Goal: Task Accomplishment & Management: Complete application form

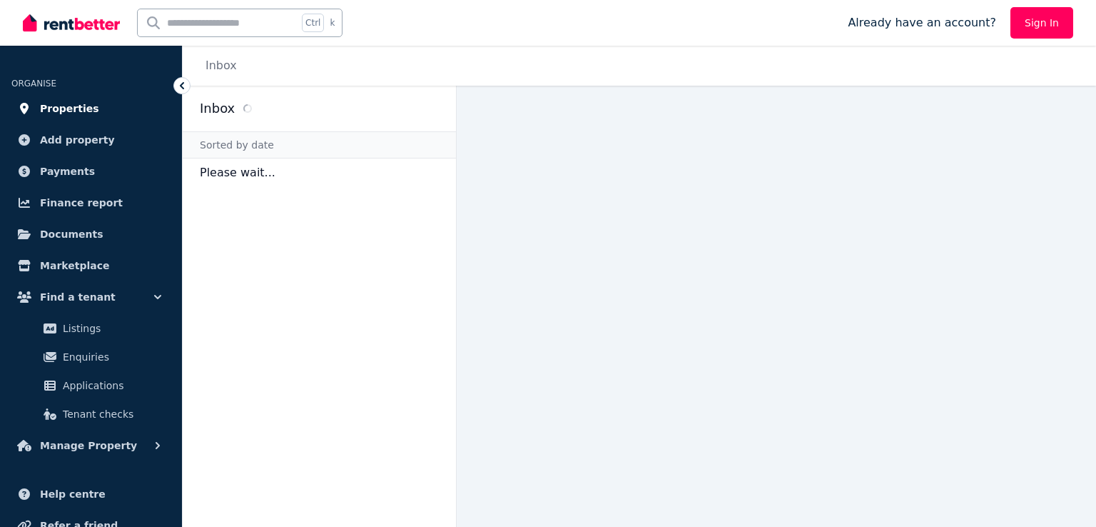
click at [67, 111] on span "Properties" at bounding box center [69, 108] width 59 height 17
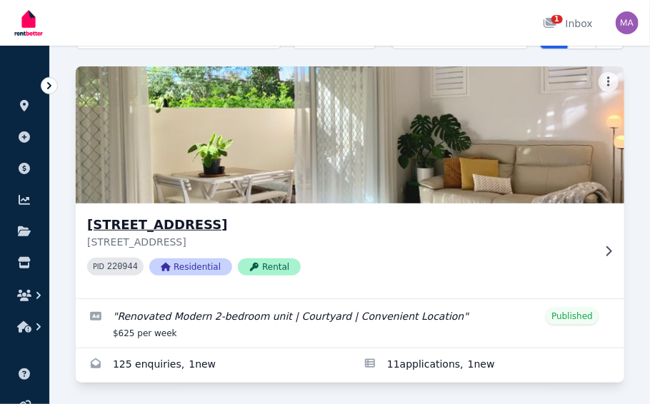
scroll to position [91, 0]
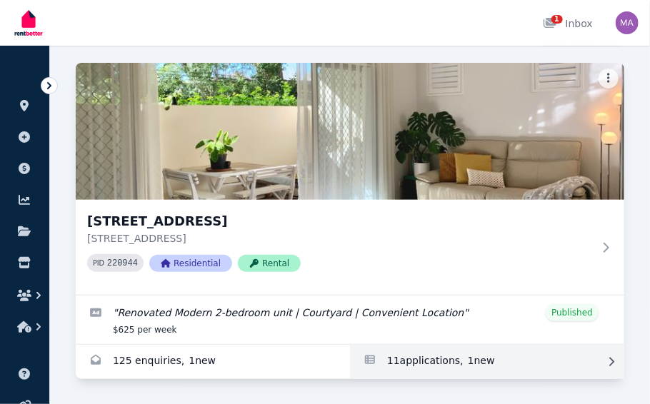
click at [450, 364] on link "Applications for Unit 1 11/13 Calder Road, Rydalmere" at bounding box center [487, 362] width 274 height 34
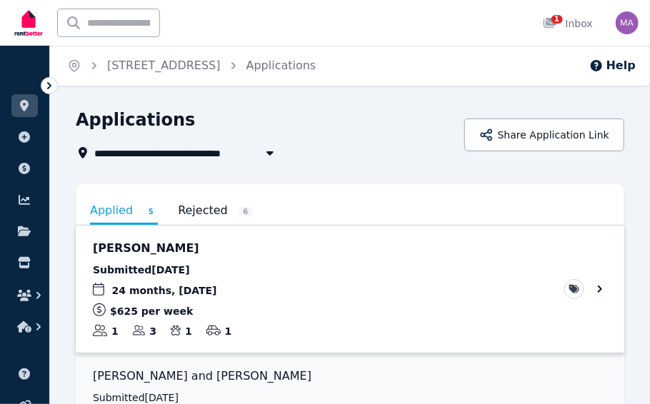
click at [216, 282] on link "View application: Joon Ho Kim" at bounding box center [350, 289] width 548 height 127
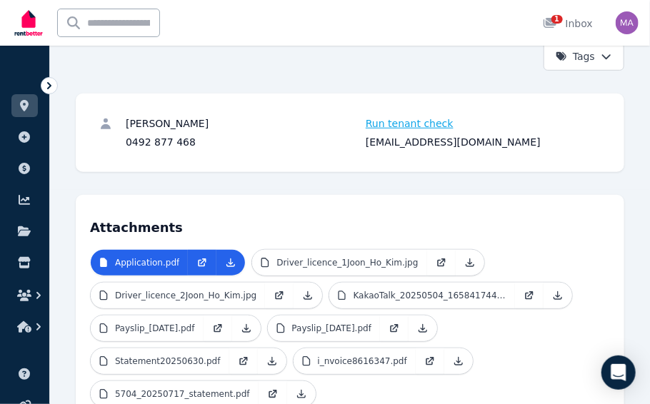
scroll to position [286, 0]
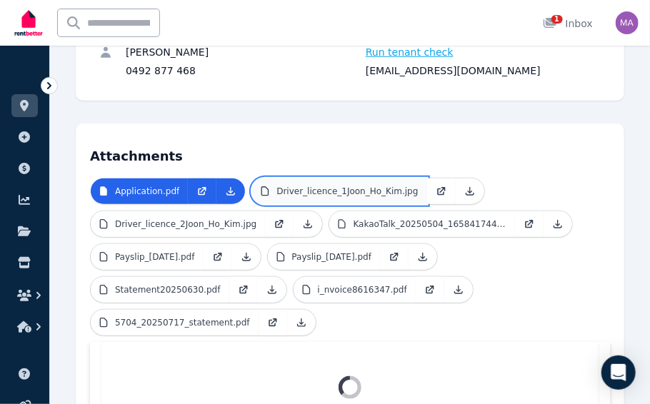
click at [360, 186] on p "Driver_licence_1Joon_Ho_Kim.jpg" at bounding box center [346, 191] width 141 height 11
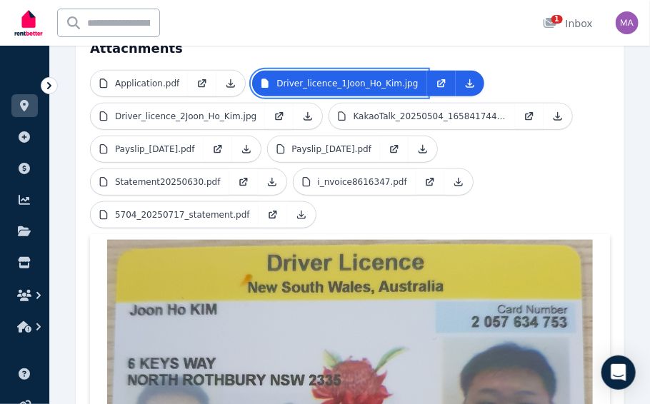
scroll to position [357, 0]
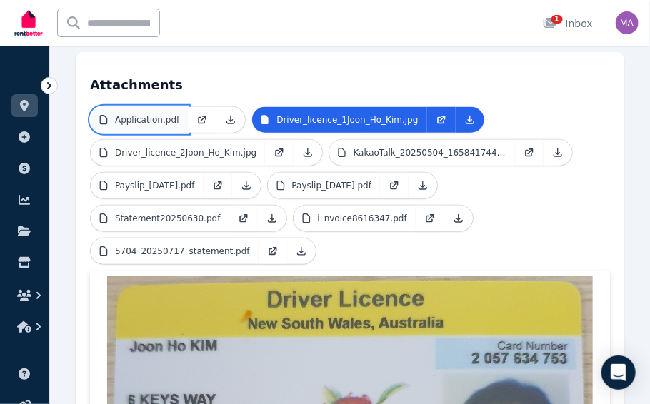
click at [160, 114] on p "Application.pdf" at bounding box center [147, 119] width 64 height 11
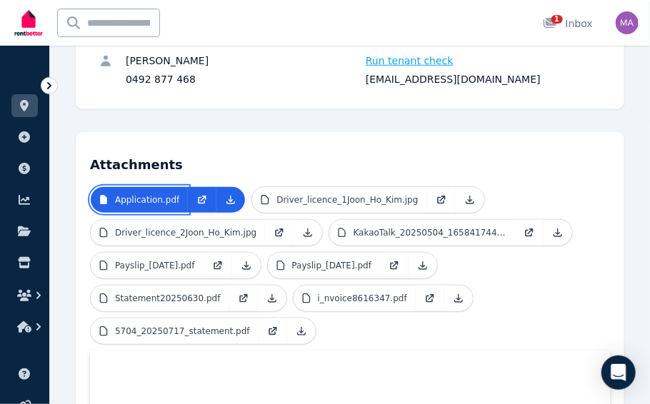
scroll to position [251, 0]
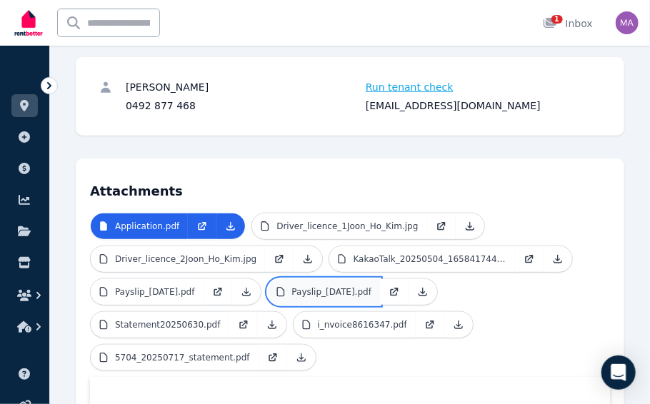
click at [326, 290] on p "Payslip_[DATE].pdf" at bounding box center [332, 291] width 80 height 11
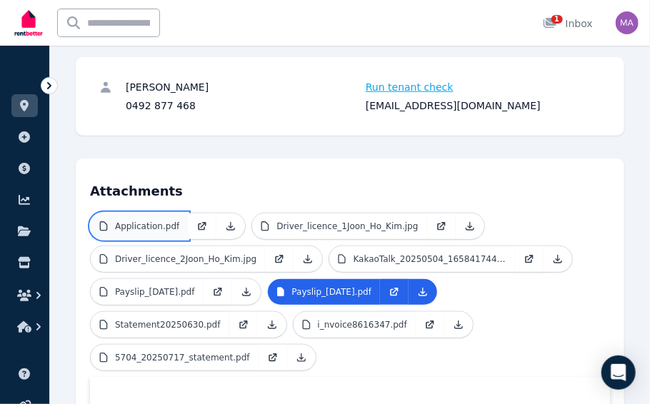
click at [159, 227] on p "Application.pdf" at bounding box center [147, 226] width 64 height 11
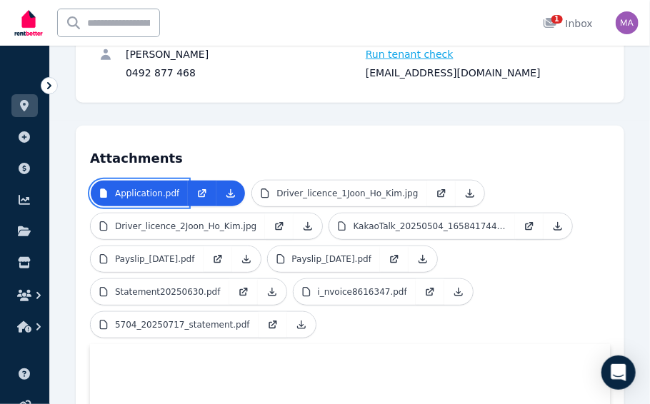
scroll to position [286, 0]
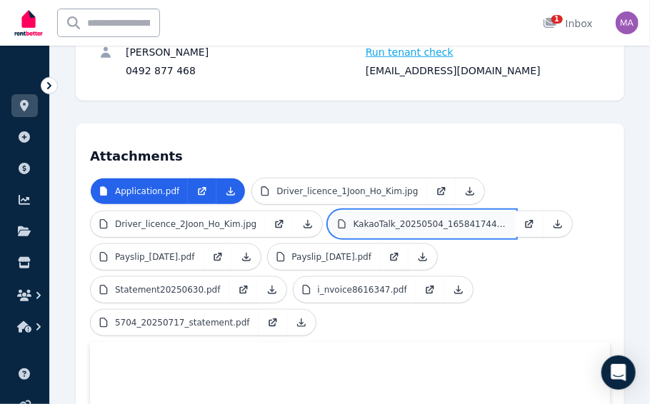
click at [363, 226] on p "KakaoTalk_20250504_165841744.jpg" at bounding box center [429, 223] width 153 height 11
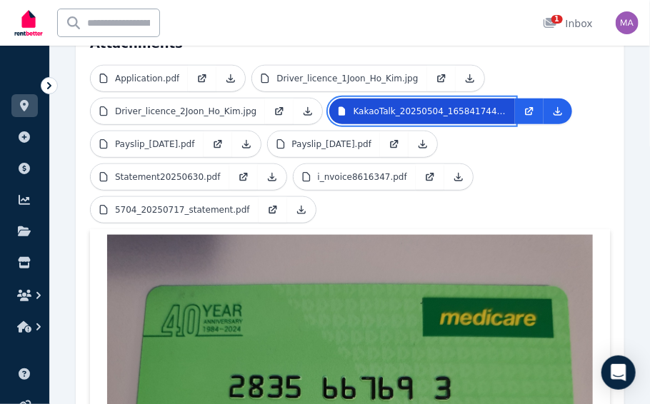
scroll to position [464, 0]
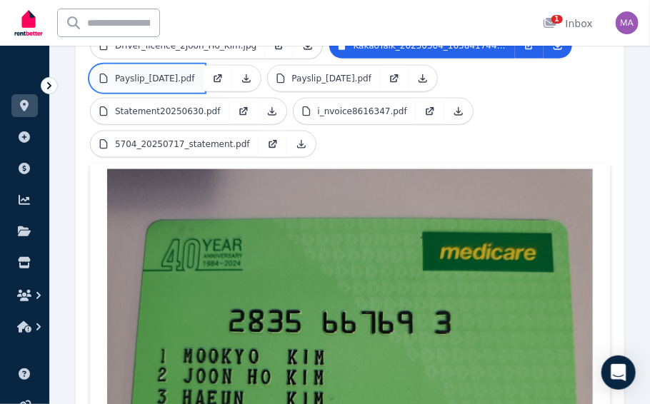
click at [174, 81] on p "Payslip_[DATE].pdf" at bounding box center [155, 78] width 80 height 11
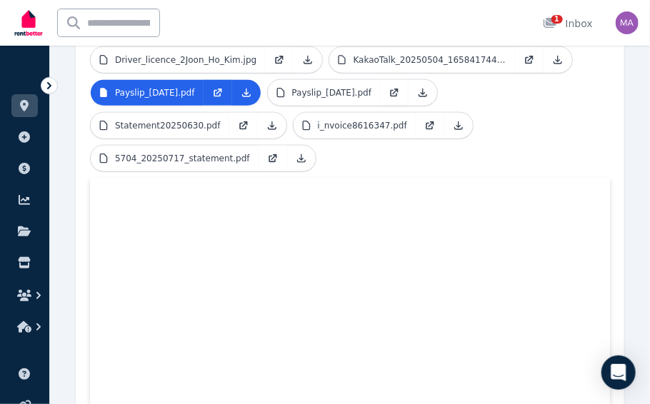
scroll to position [482, 0]
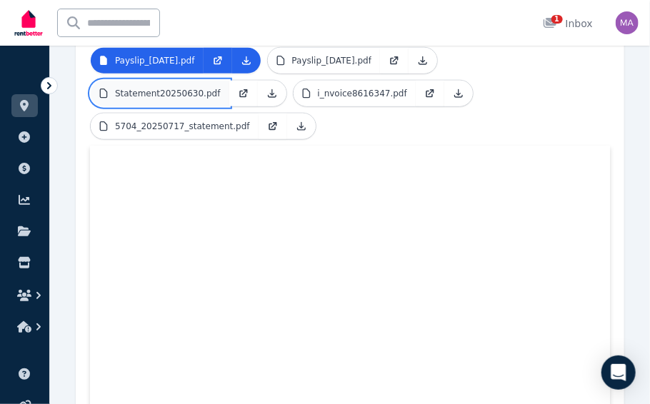
click at [179, 96] on p "Statement20250630.pdf" at bounding box center [168, 93] width 106 height 11
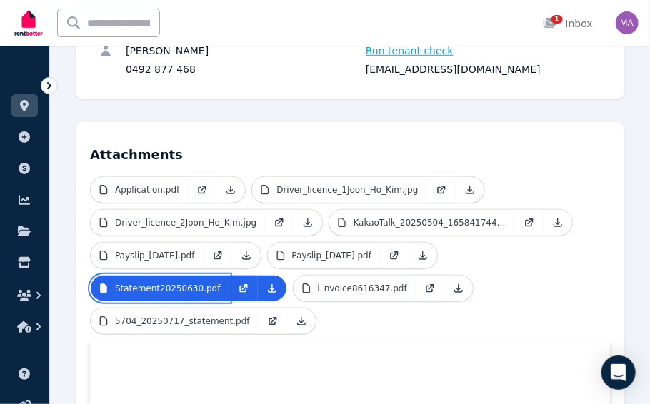
scroll to position [268, 0]
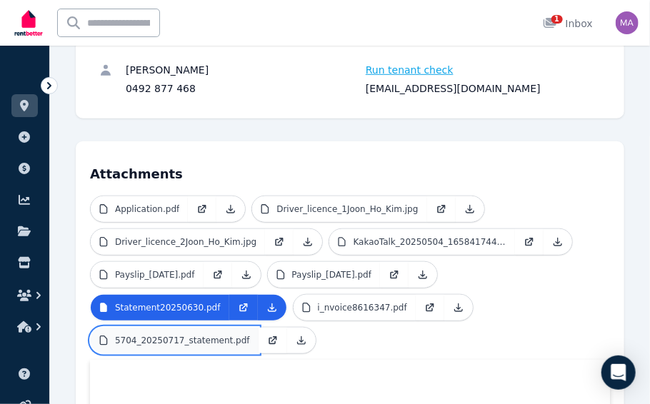
click at [156, 348] on link "5704_20250717_statement.pdf" at bounding box center [175, 341] width 168 height 26
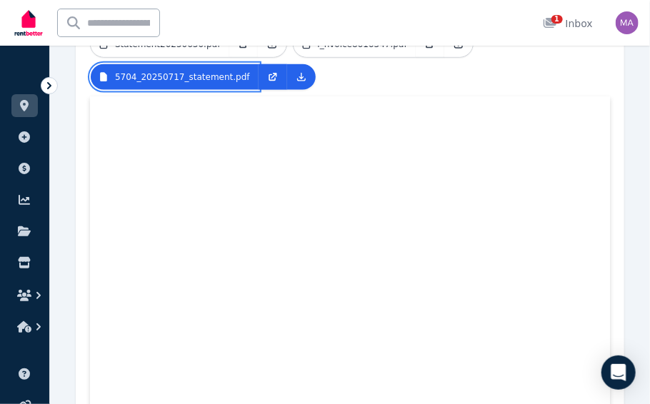
scroll to position [339, 0]
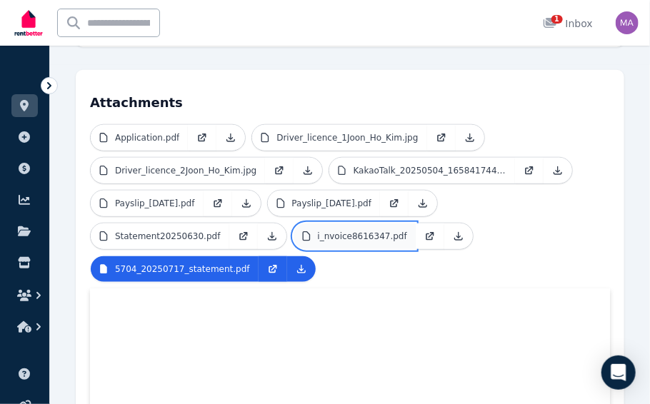
click at [339, 231] on p "i_nvoice8616347.pdf" at bounding box center [362, 236] width 89 height 11
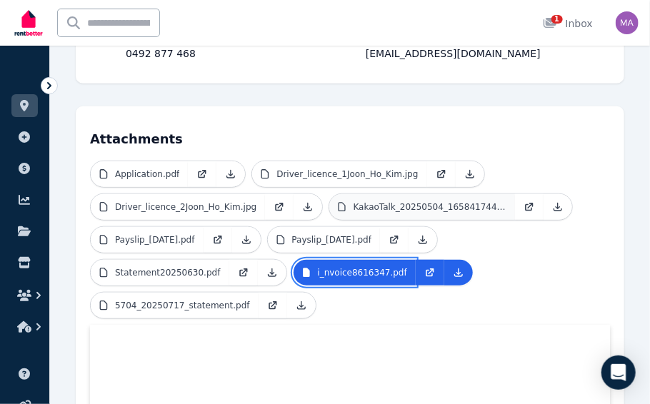
scroll to position [268, 0]
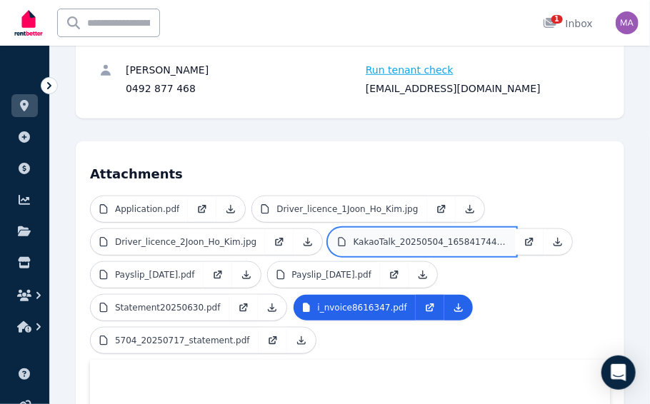
click at [385, 233] on link "KakaoTalk_20250504_165841744.jpg" at bounding box center [422, 242] width 186 height 26
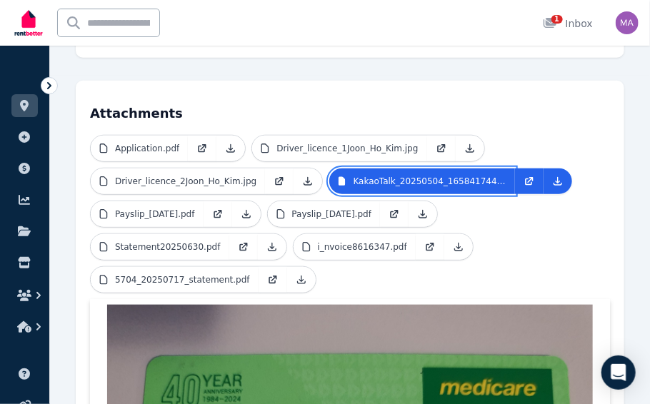
scroll to position [328, 0]
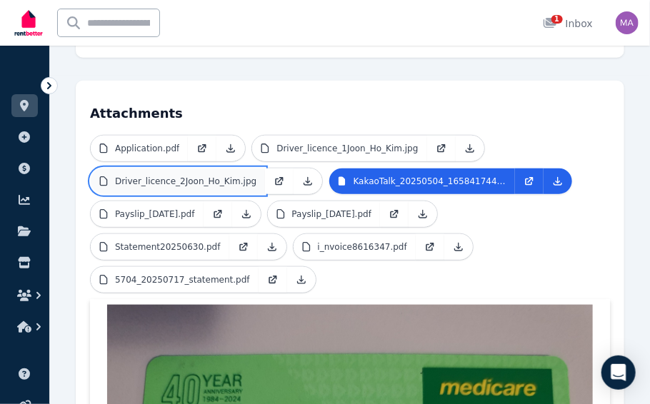
click at [187, 181] on p "Driver_licence_2Joon_Ho_Kim.jpg" at bounding box center [185, 181] width 141 height 11
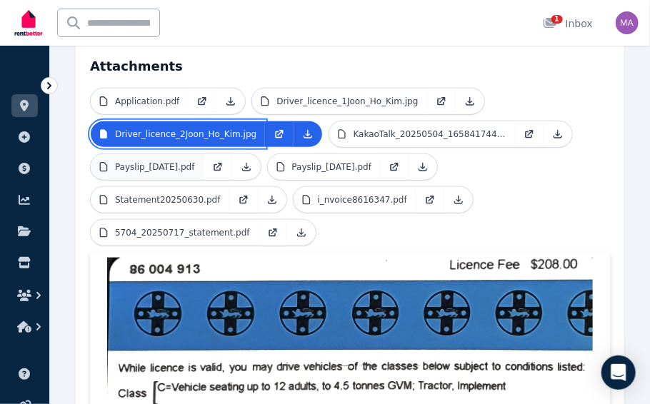
scroll to position [338, 0]
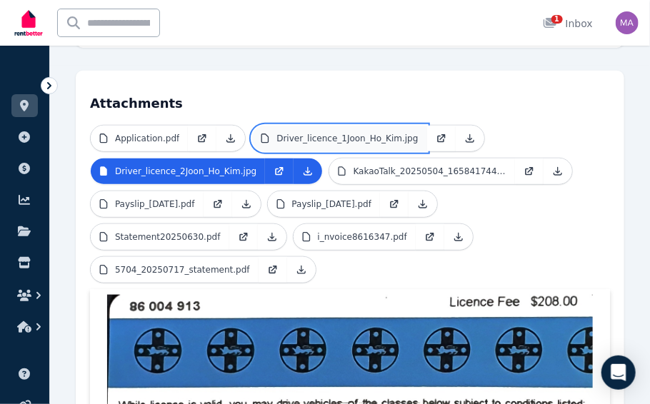
click at [318, 141] on p "Driver_licence_1Joon_Ho_Kim.jpg" at bounding box center [346, 138] width 141 height 11
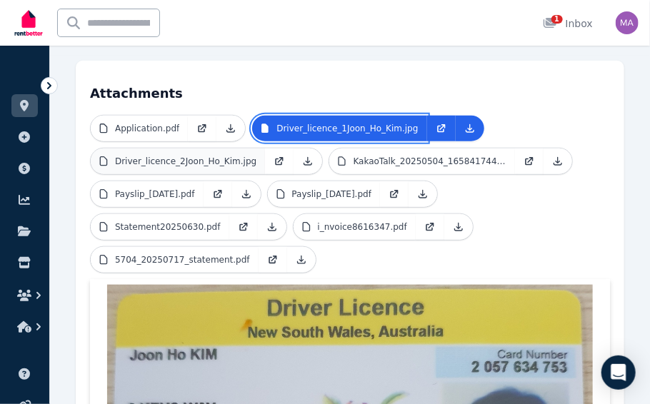
scroll to position [277, 0]
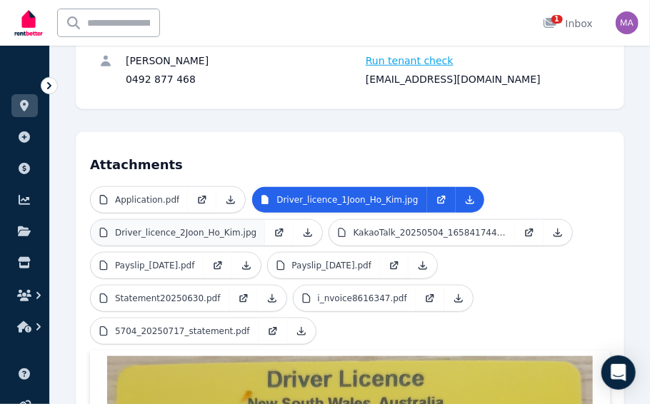
click at [189, 158] on h4 "Attachments" at bounding box center [350, 160] width 520 height 29
click at [188, 238] on link "Driver_licence_2Joon_Ho_Kim.jpg" at bounding box center [178, 233] width 174 height 26
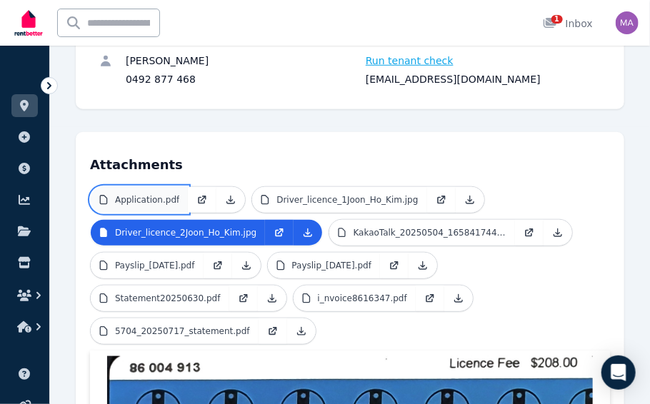
click at [158, 207] on link "Application.pdf" at bounding box center [139, 200] width 97 height 26
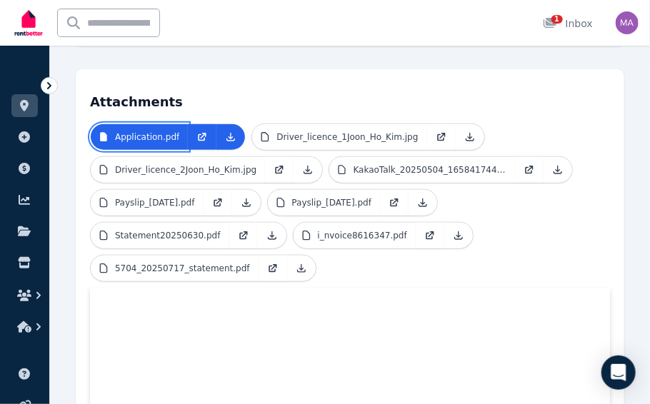
scroll to position [357, 0]
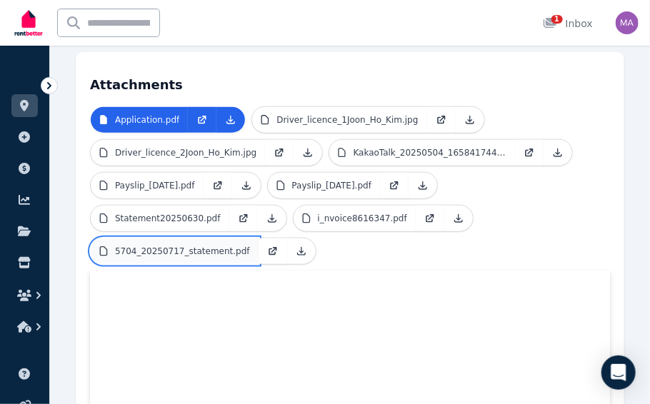
click at [197, 249] on p "5704_20250717_statement.pdf" at bounding box center [182, 251] width 135 height 11
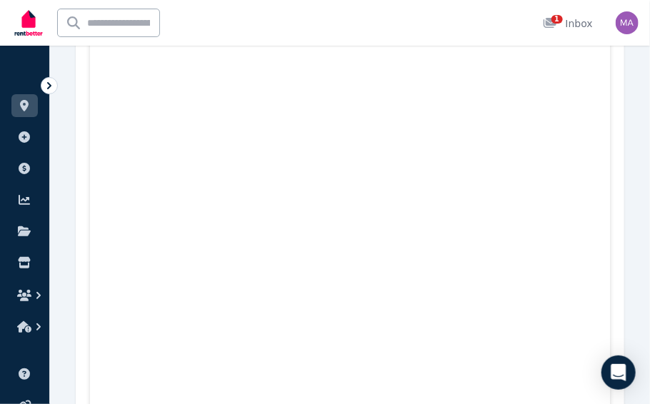
scroll to position [714, 0]
